Goal: Transaction & Acquisition: Obtain resource

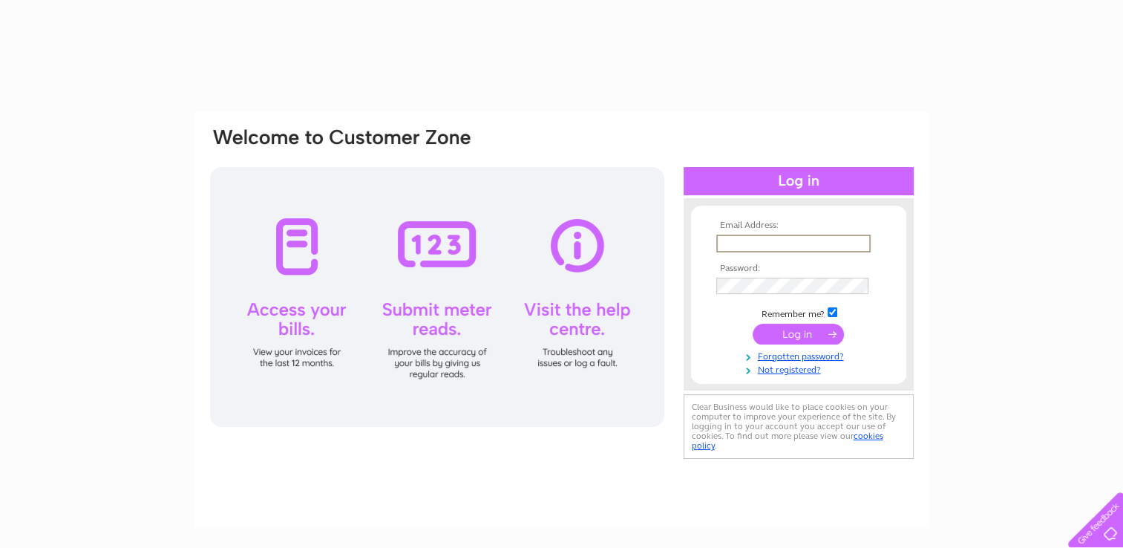
click at [760, 239] on input "text" at bounding box center [794, 244] width 154 height 18
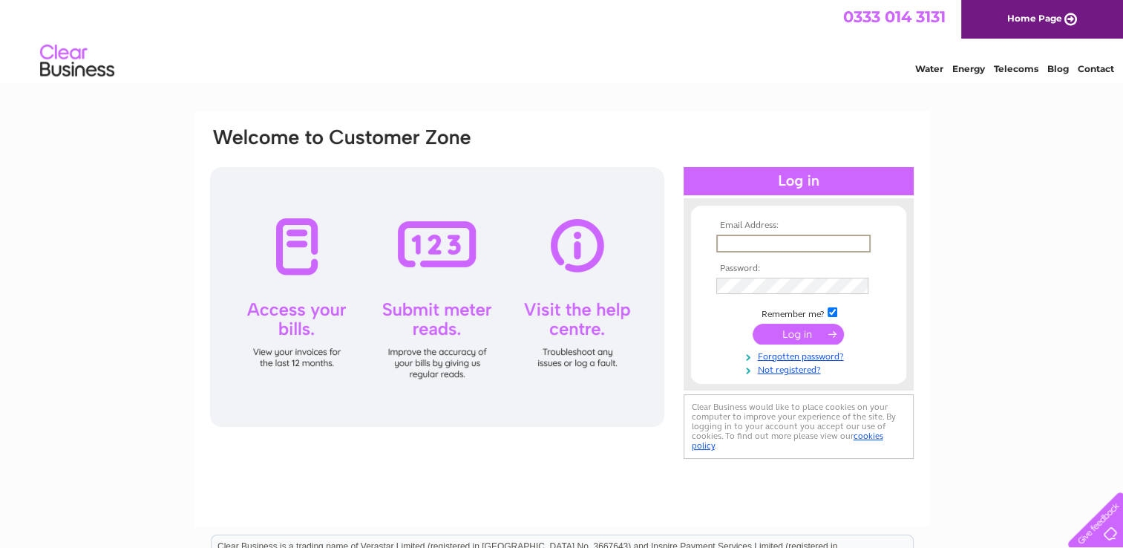
type input "cody@mhcarriers.co.uk"
click at [753, 323] on input "submit" at bounding box center [798, 333] width 91 height 21
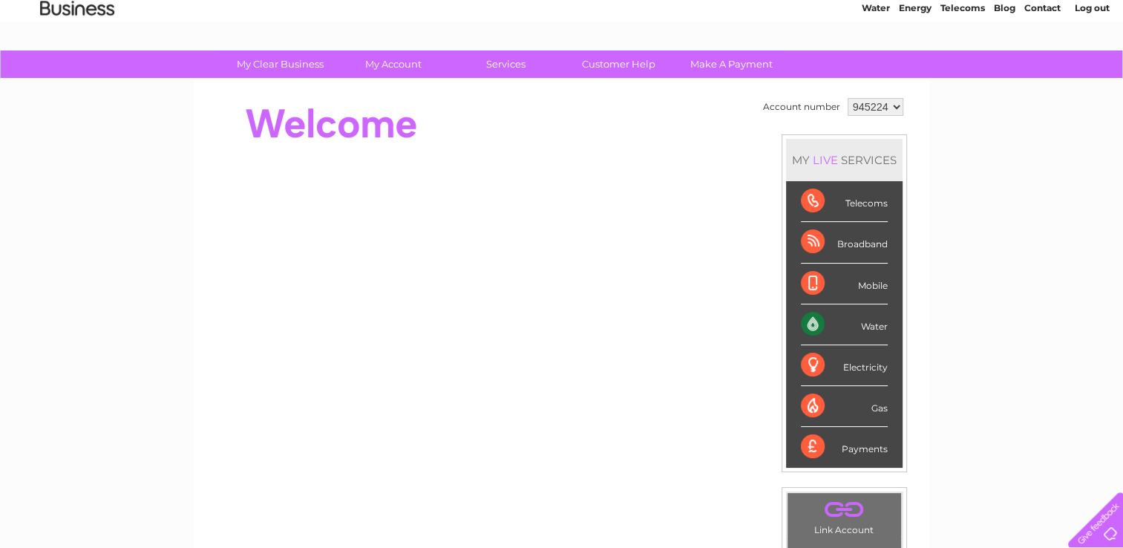
scroll to position [74, 0]
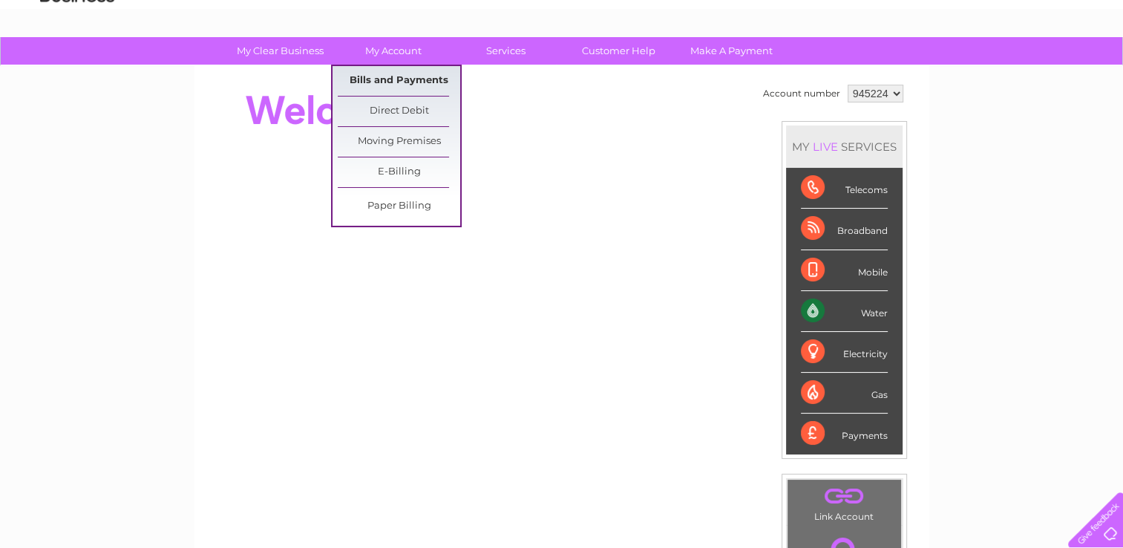
click at [370, 78] on link "Bills and Payments" at bounding box center [399, 81] width 123 height 30
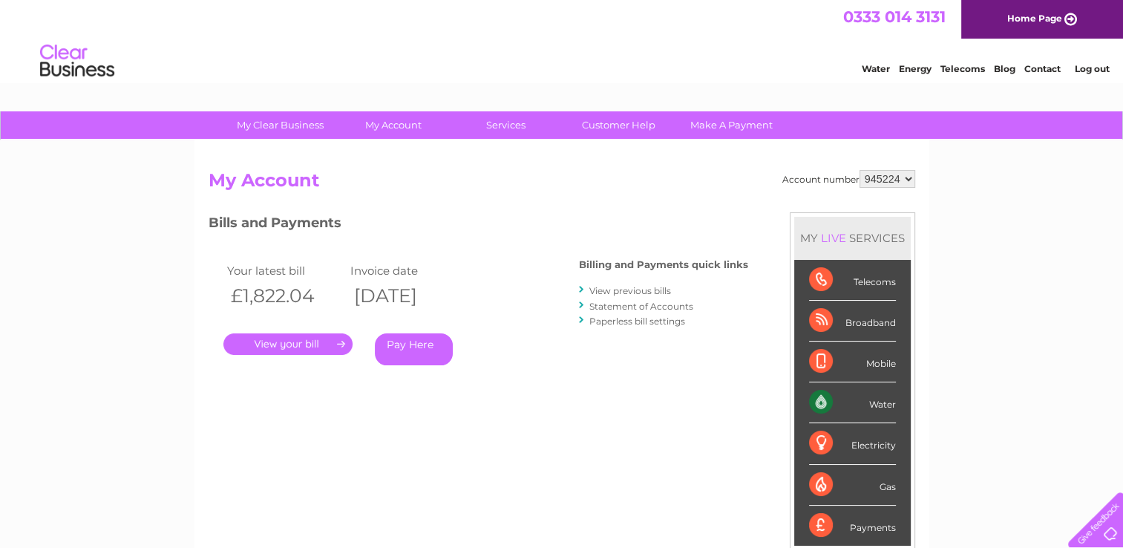
click at [316, 347] on link "." at bounding box center [287, 344] width 129 height 22
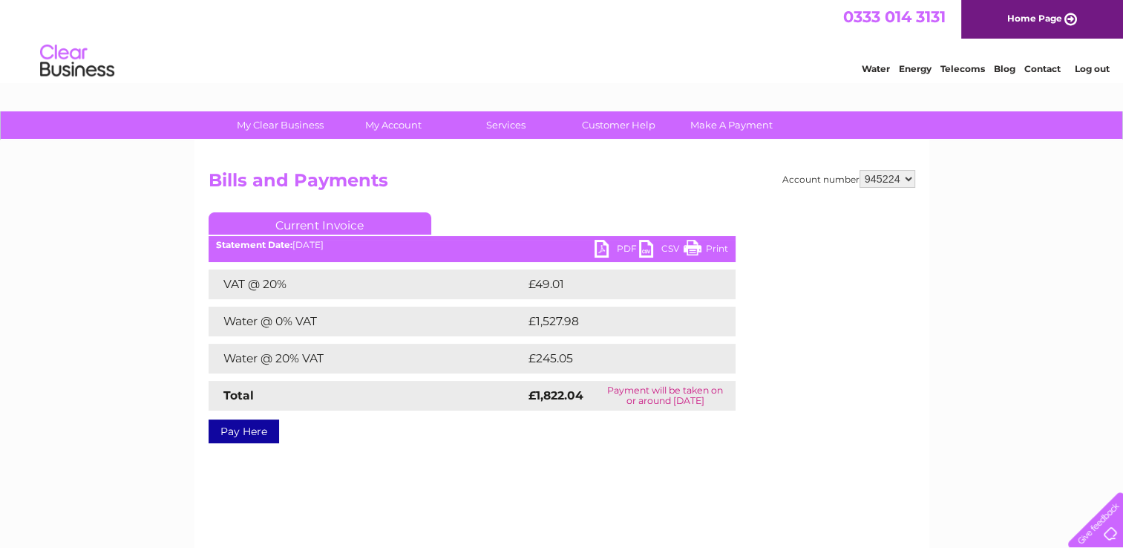
click at [620, 252] on link "PDF" at bounding box center [617, 251] width 45 height 22
click at [712, 177] on h2 "Bills and Payments" at bounding box center [562, 184] width 707 height 28
click at [890, 174] on select "945224" at bounding box center [888, 179] width 56 height 18
click at [798, 159] on div "Account number 945224 Bills and Payments Current Invoice PDF CSV Print VAT @ 20%" at bounding box center [562, 348] width 735 height 416
